Goal: Task Accomplishment & Management: Complete application form

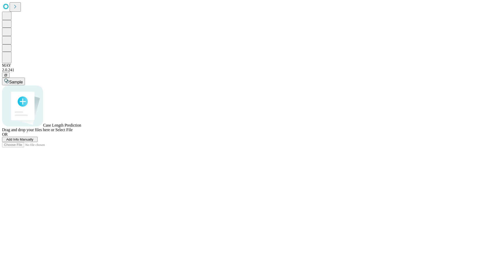
click at [33, 141] on span "Add Info Manually" at bounding box center [19, 139] width 27 height 4
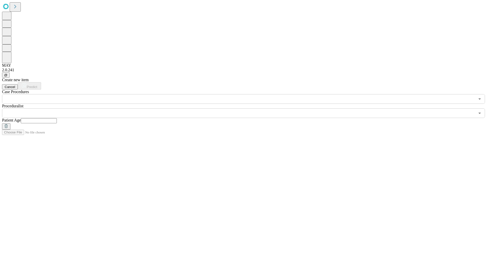
click at [57, 118] on input "text" at bounding box center [39, 120] width 36 height 5
type input "*"
click at [247, 108] on input "text" at bounding box center [238, 113] width 473 height 10
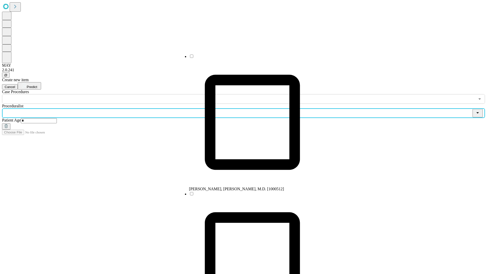
click at [247, 58] on li "[PERSON_NAME], [PERSON_NAME], M.D. [1000512]" at bounding box center [252, 122] width 127 height 137
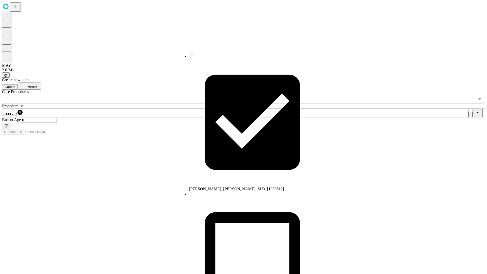
click at [106, 94] on input "text" at bounding box center [238, 99] width 473 height 10
